Goal: Information Seeking & Learning: Learn about a topic

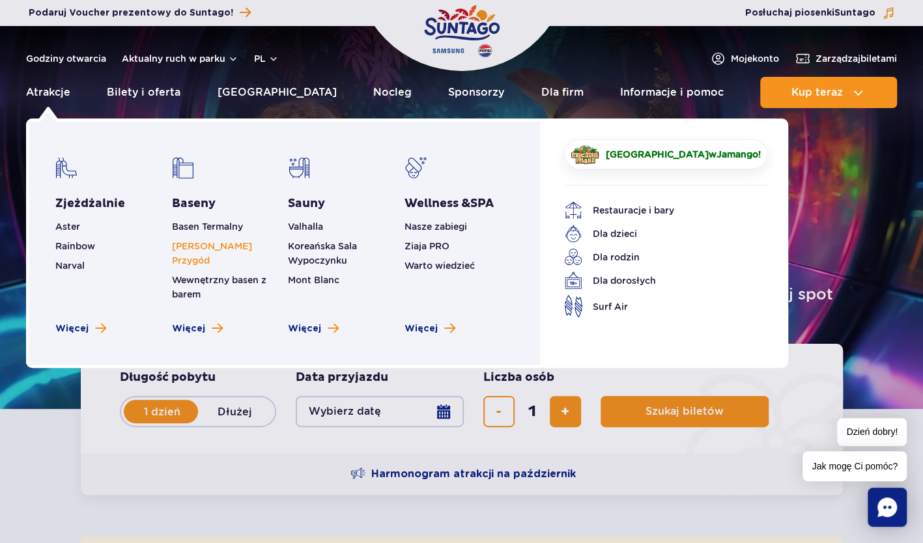
click at [201, 247] on link "[PERSON_NAME] Przygód" at bounding box center [212, 253] width 80 height 25
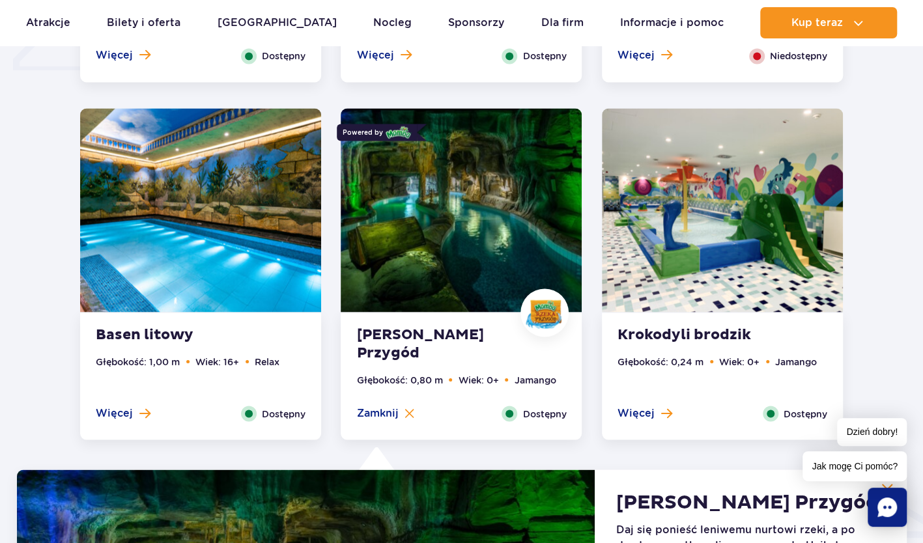
scroll to position [1112, 0]
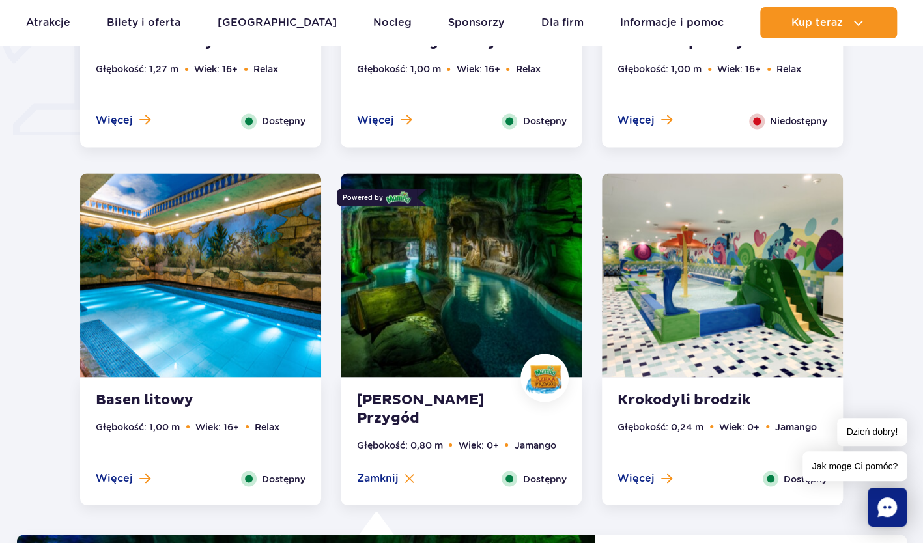
click at [402, 402] on strong "[PERSON_NAME] Przygód" at bounding box center [435, 409] width 158 height 36
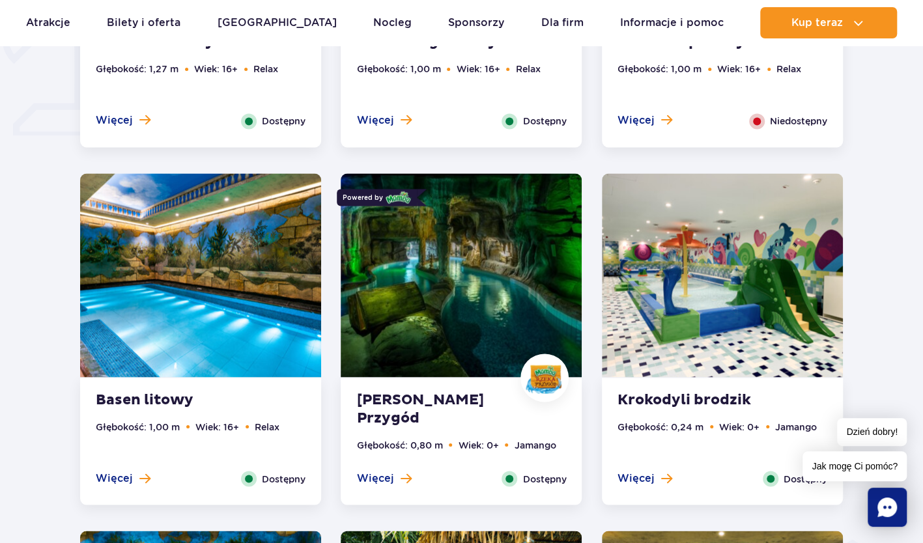
scroll to position [1308, 0]
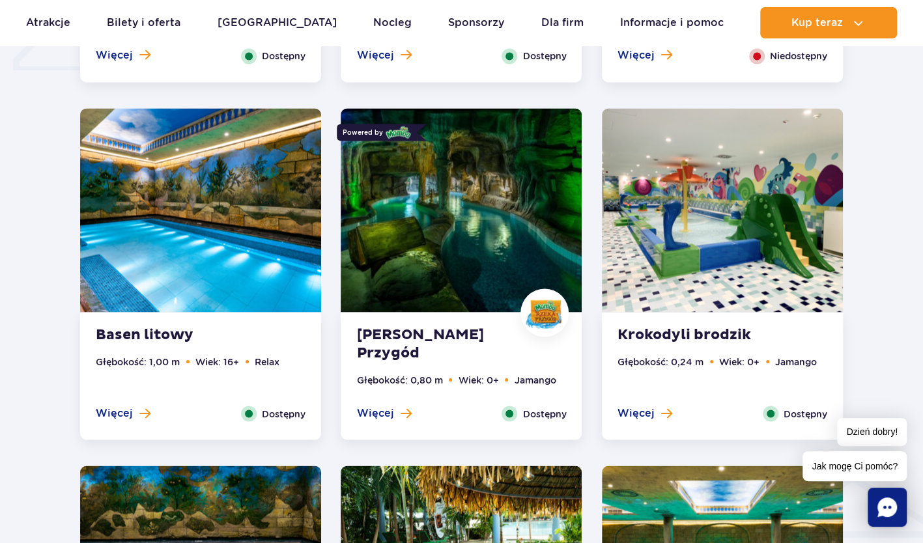
click at [471, 199] on img at bounding box center [461, 210] width 241 height 204
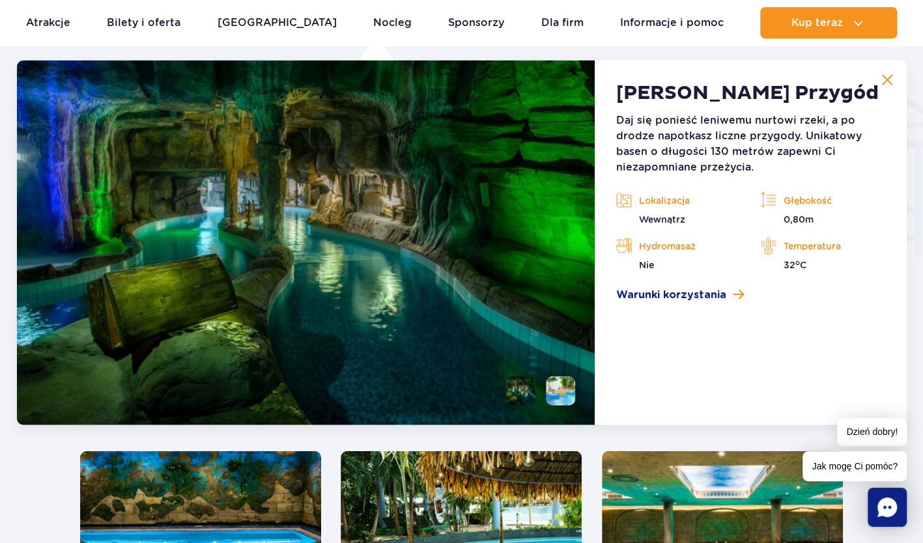
scroll to position [1568, 0]
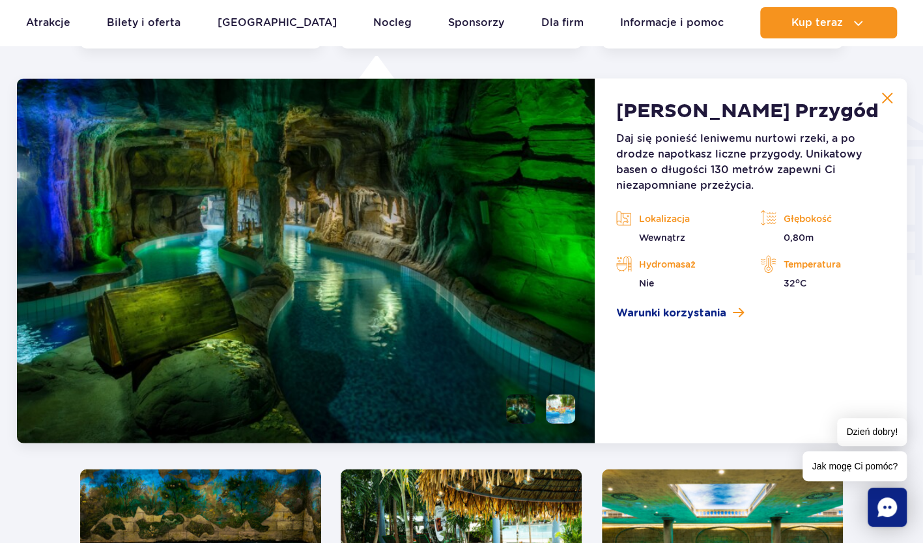
click at [528, 410] on li at bounding box center [520, 409] width 29 height 29
click at [555, 405] on li at bounding box center [560, 409] width 29 height 29
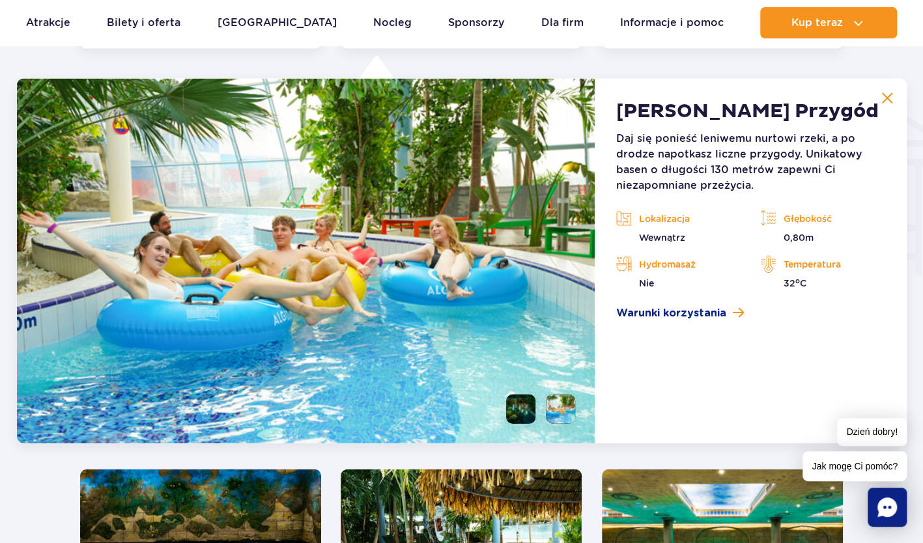
click at [521, 409] on li at bounding box center [520, 409] width 29 height 29
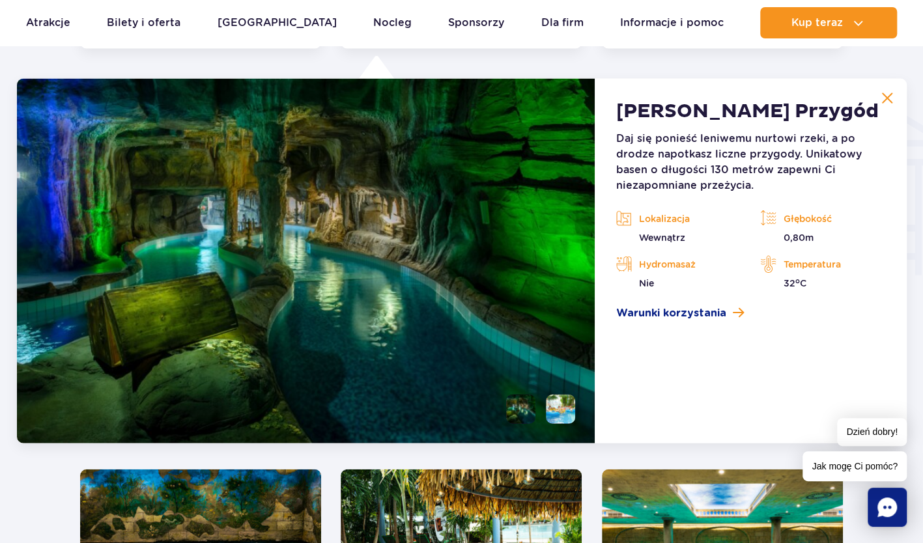
click at [887, 98] on img at bounding box center [887, 98] width 12 height 12
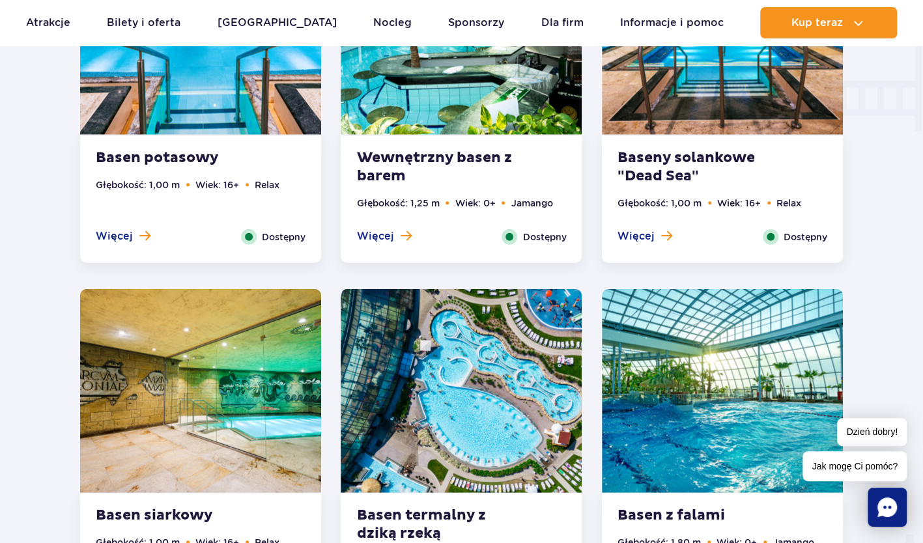
scroll to position [1698, 0]
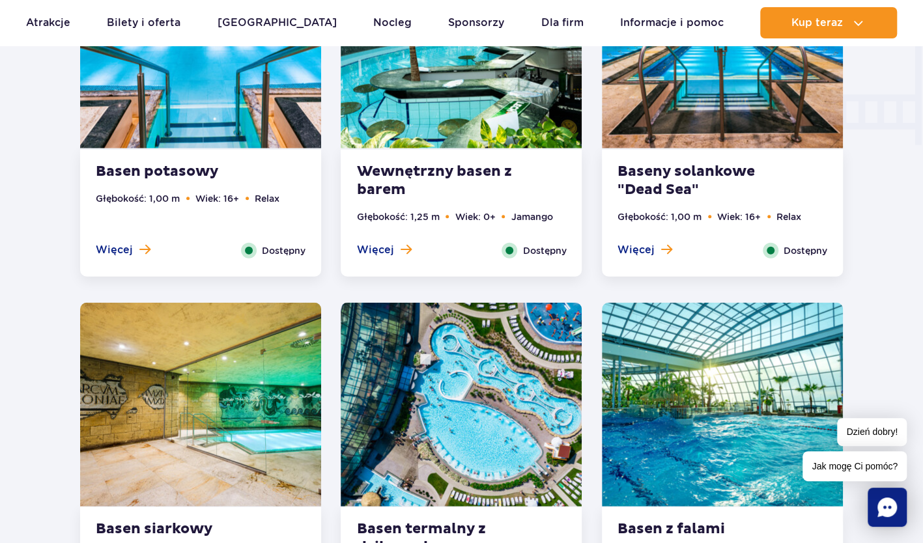
click at [500, 386] on img at bounding box center [461, 405] width 241 height 204
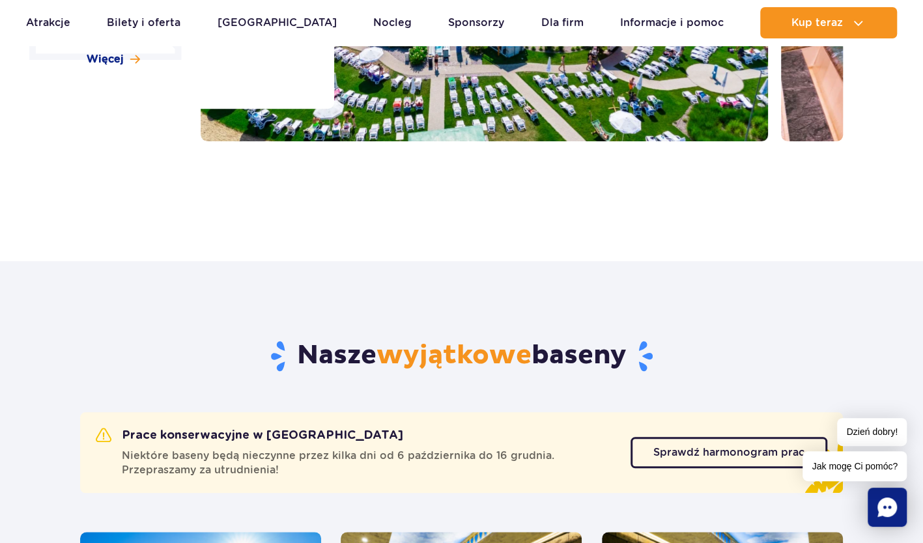
scroll to position [200, 0]
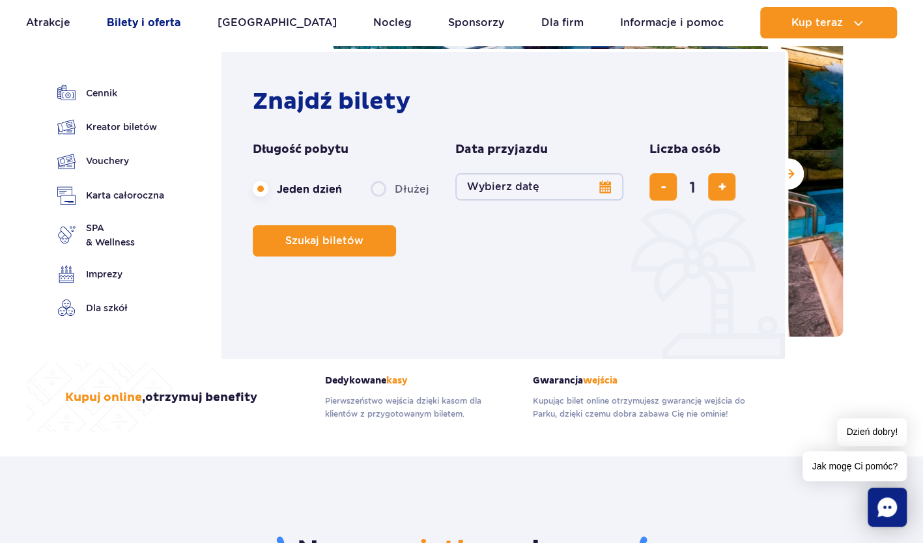
click at [171, 25] on link "Bilety i oferta" at bounding box center [144, 22] width 74 height 31
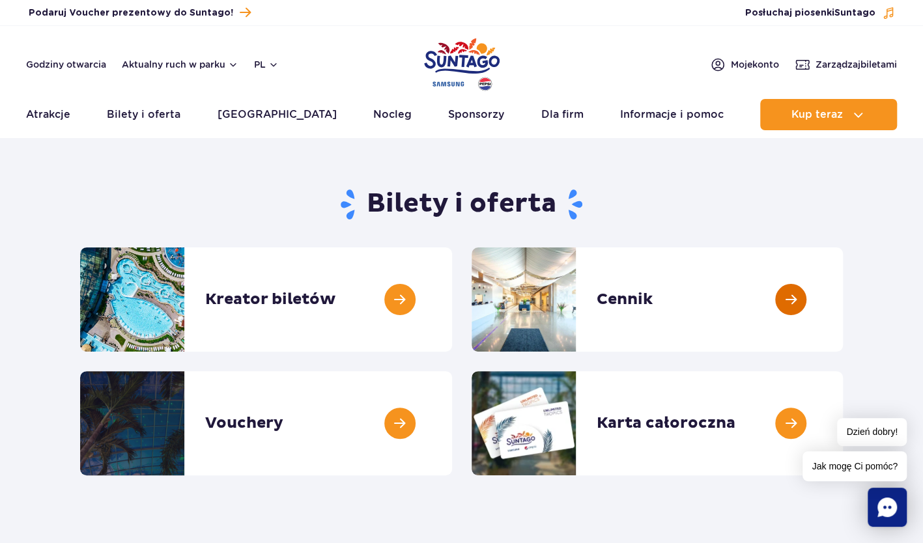
click at [843, 302] on link at bounding box center [843, 299] width 0 height 104
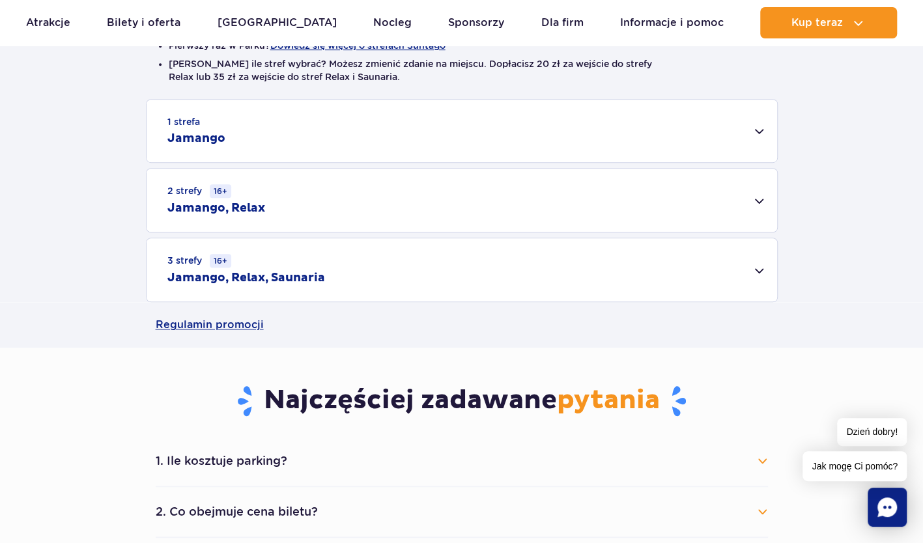
scroll to position [391, 0]
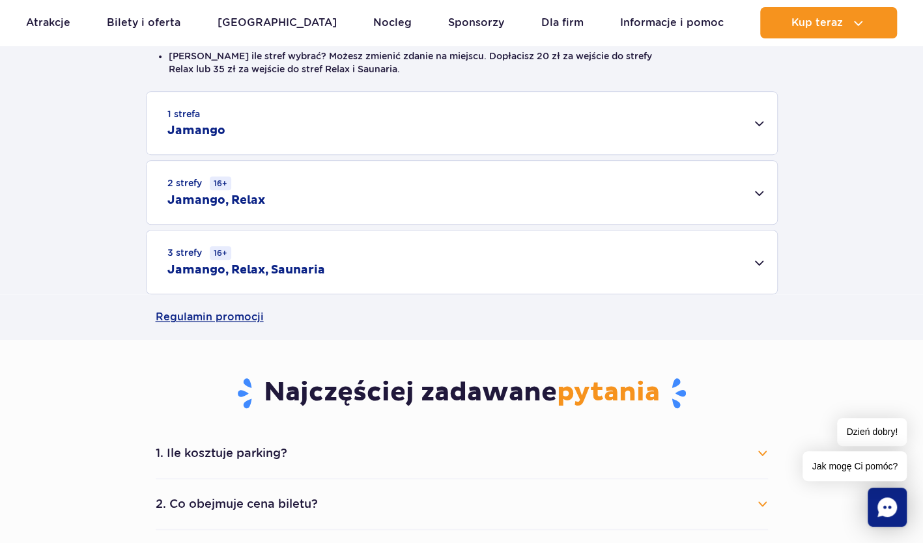
click at [757, 260] on div "3 strefy 16+ Jamango, Relax, Saunaria" at bounding box center [462, 262] width 630 height 63
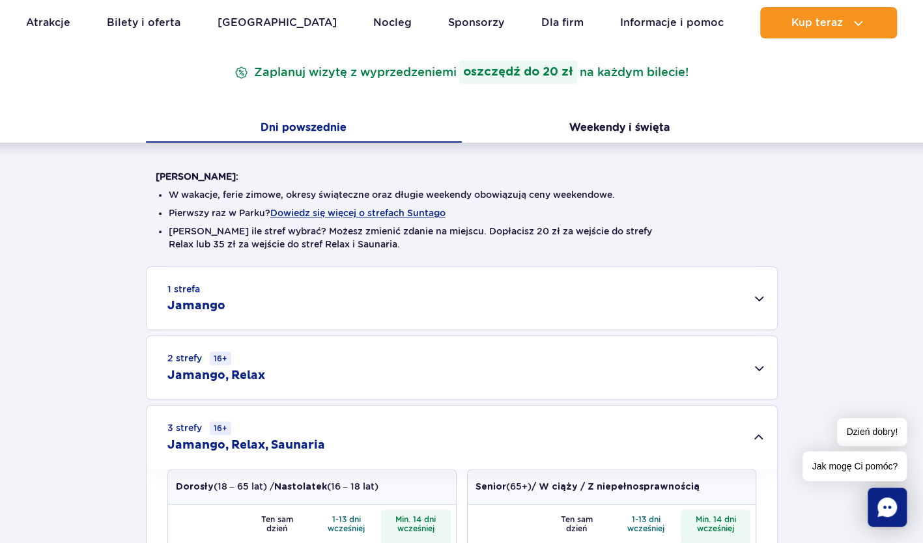
scroll to position [195, 0]
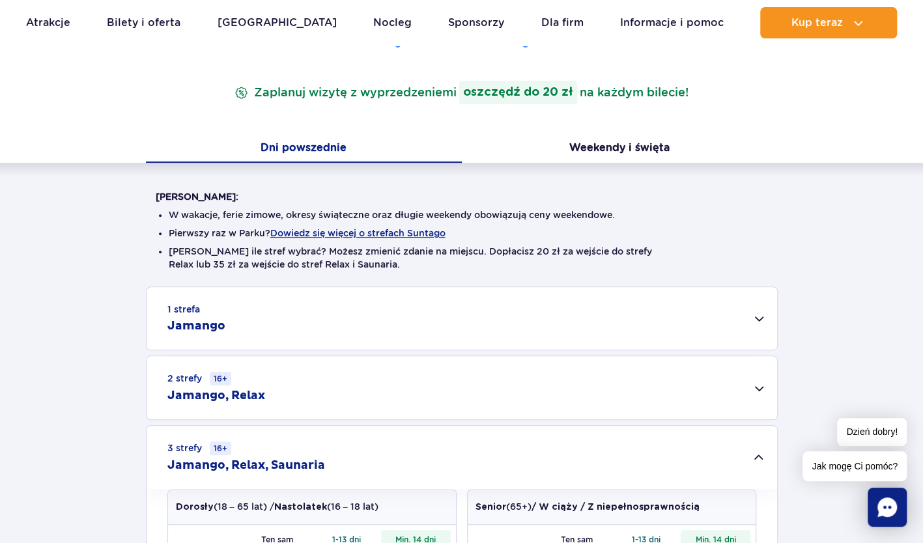
click at [756, 387] on div "2 strefy 16+ Jamango, Relax" at bounding box center [462, 387] width 630 height 63
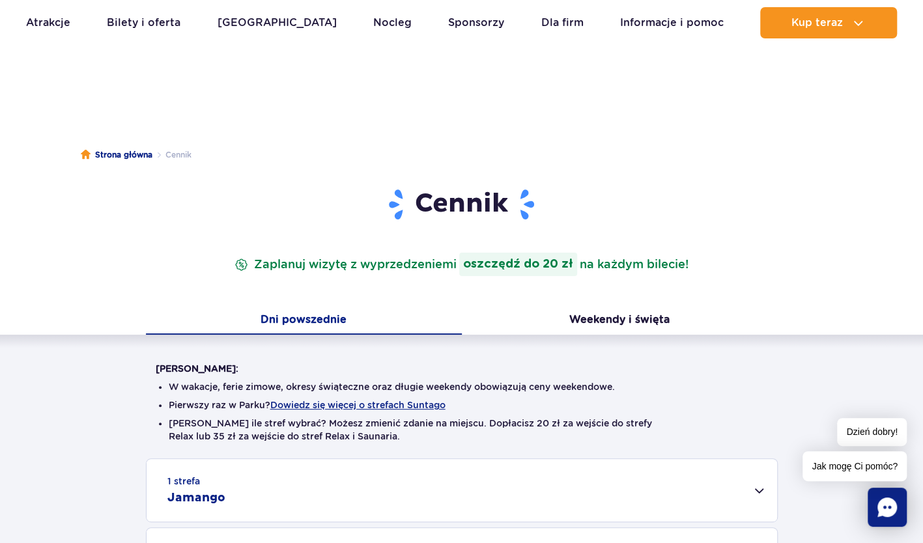
scroll to position [0, 0]
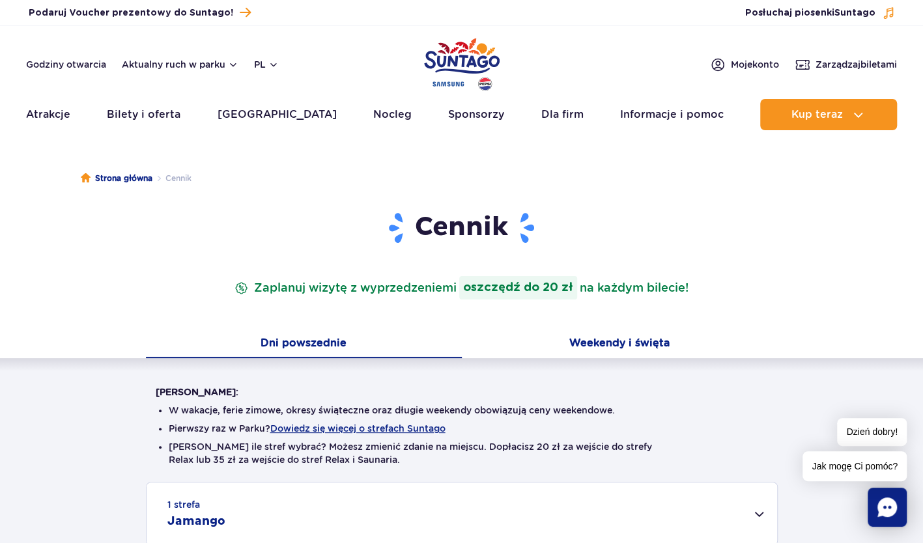
click at [613, 341] on button "Weekendy i święta" at bounding box center [620, 344] width 316 height 27
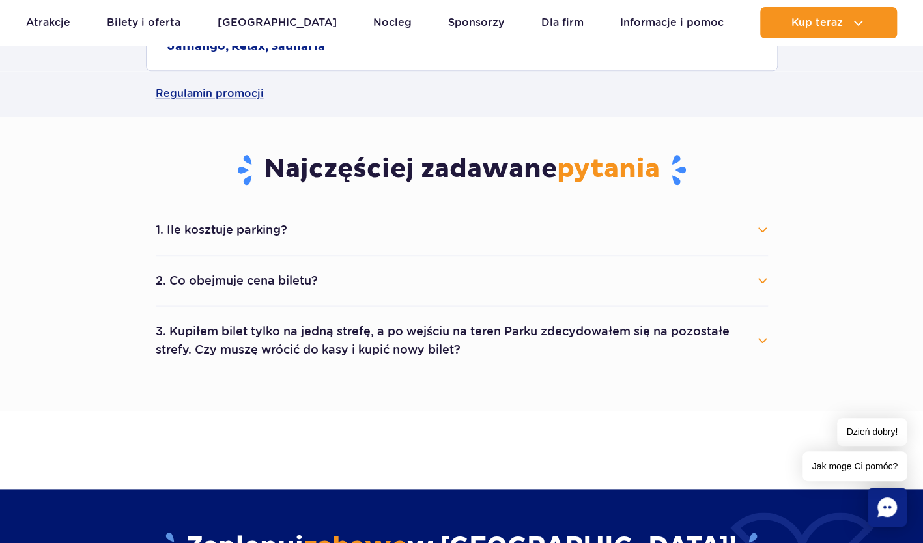
scroll to position [586, 0]
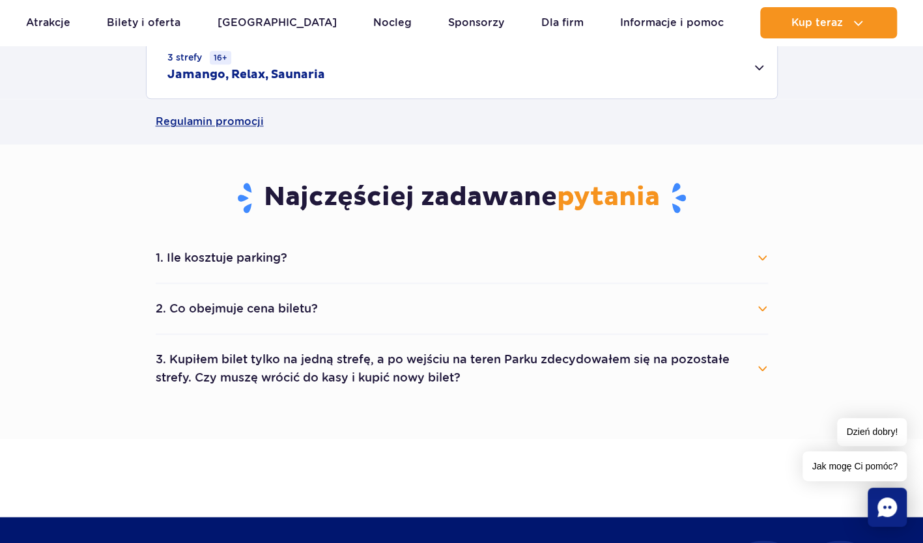
click at [763, 370] on button "3. Kupiłem bilet tylko na jedną strefę, a po wejściu na teren Parku zdecydowałe…" at bounding box center [462, 368] width 612 height 47
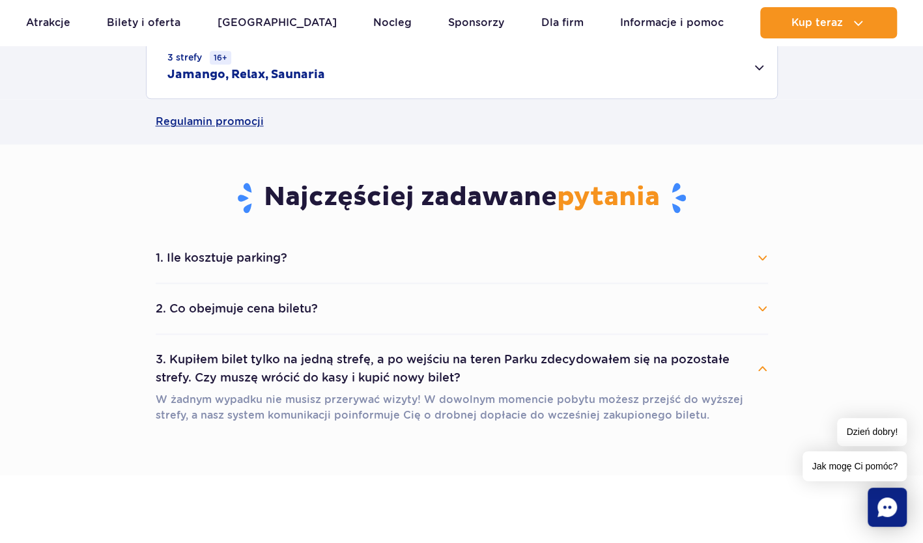
click at [764, 367] on button "3. Kupiłem bilet tylko na jedną strefę, a po wejściu na teren Parku zdecydowałe…" at bounding box center [462, 368] width 612 height 47
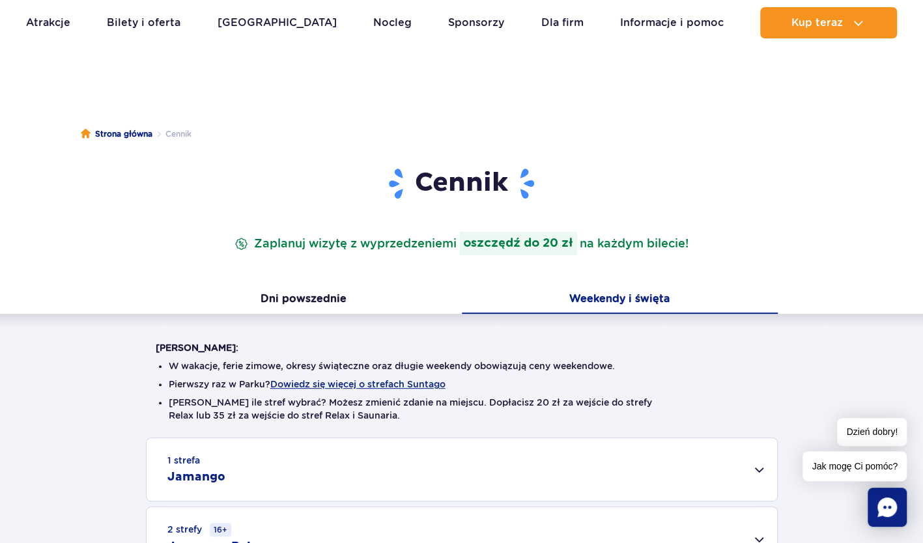
scroll to position [0, 0]
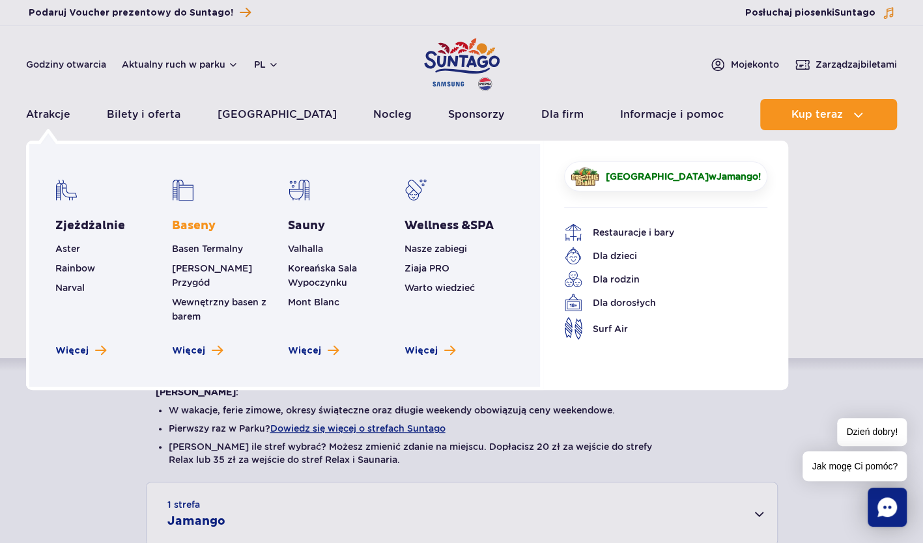
click at [207, 225] on link "Baseny" at bounding box center [194, 226] width 44 height 16
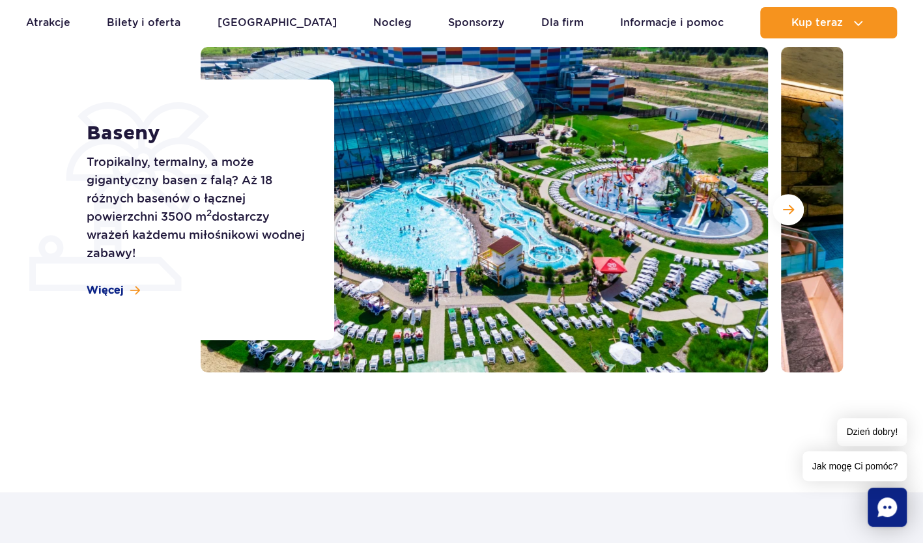
scroll to position [195, 0]
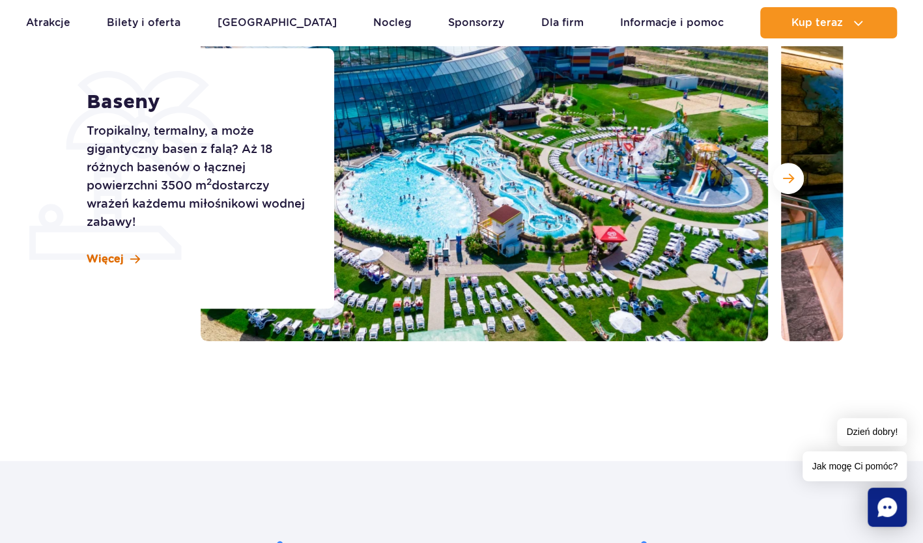
click at [122, 260] on link "Więcej" at bounding box center [113, 259] width 53 height 14
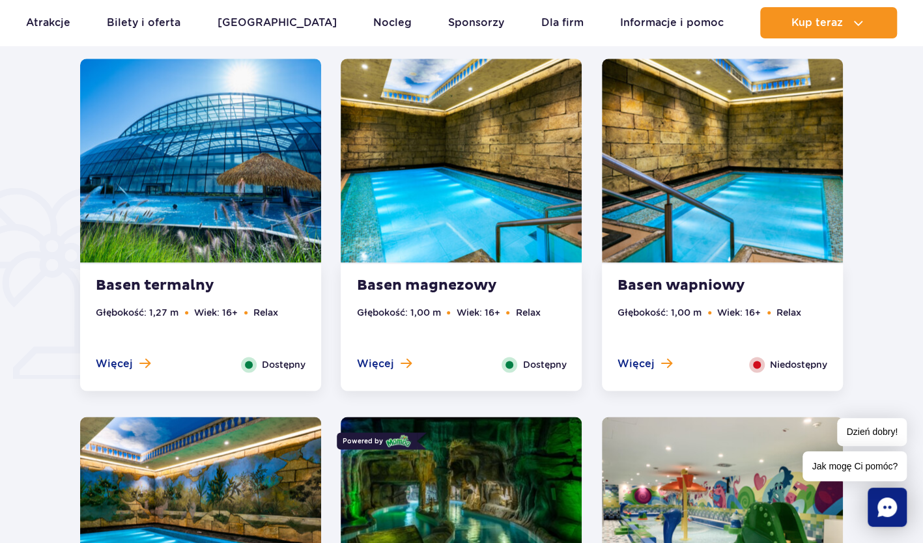
scroll to position [917, 0]
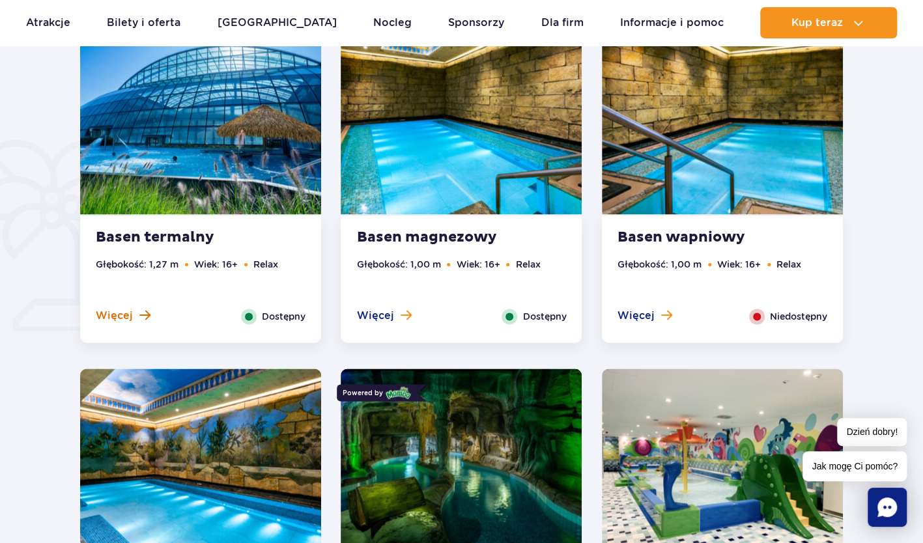
click at [120, 315] on span "Więcej" at bounding box center [114, 316] width 37 height 14
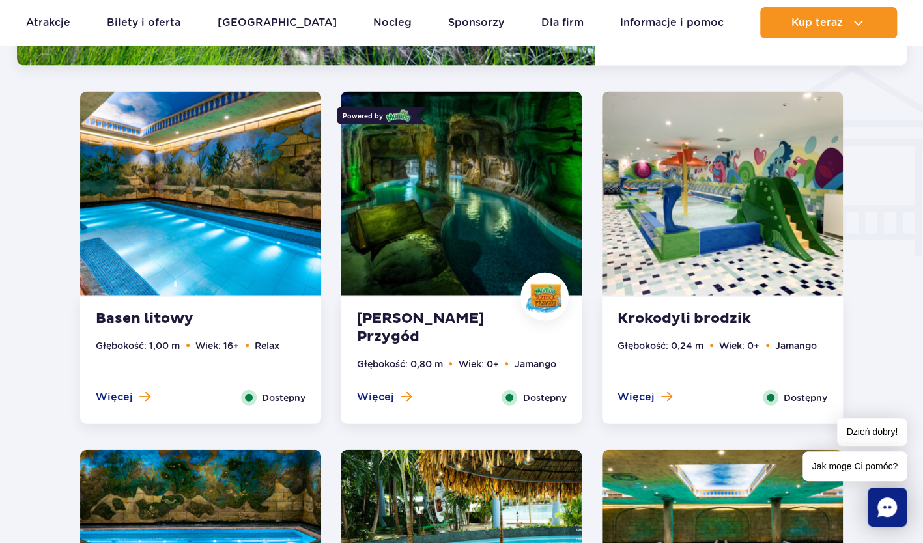
scroll to position [1536, 0]
